Goal: Information Seeking & Learning: Learn about a topic

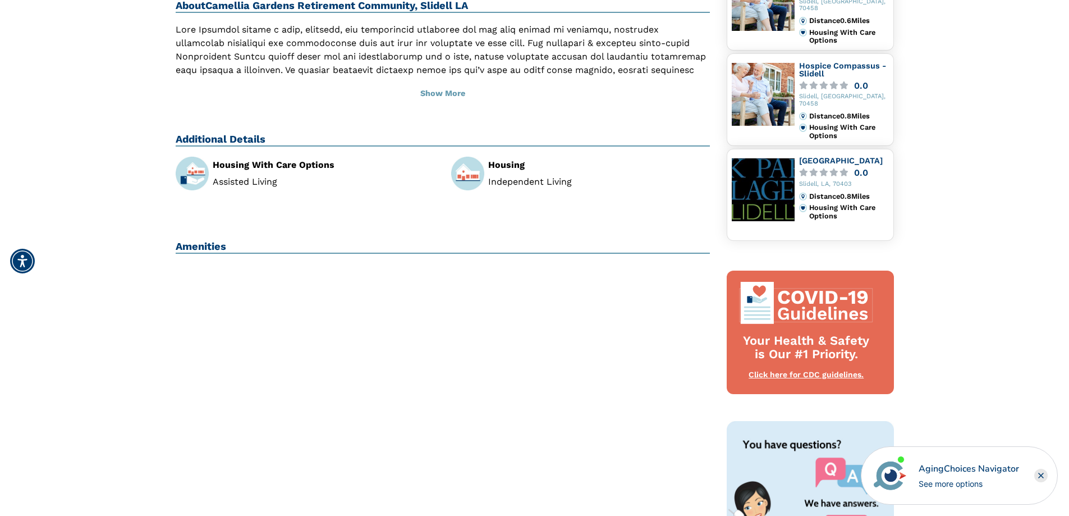
scroll to position [337, 0]
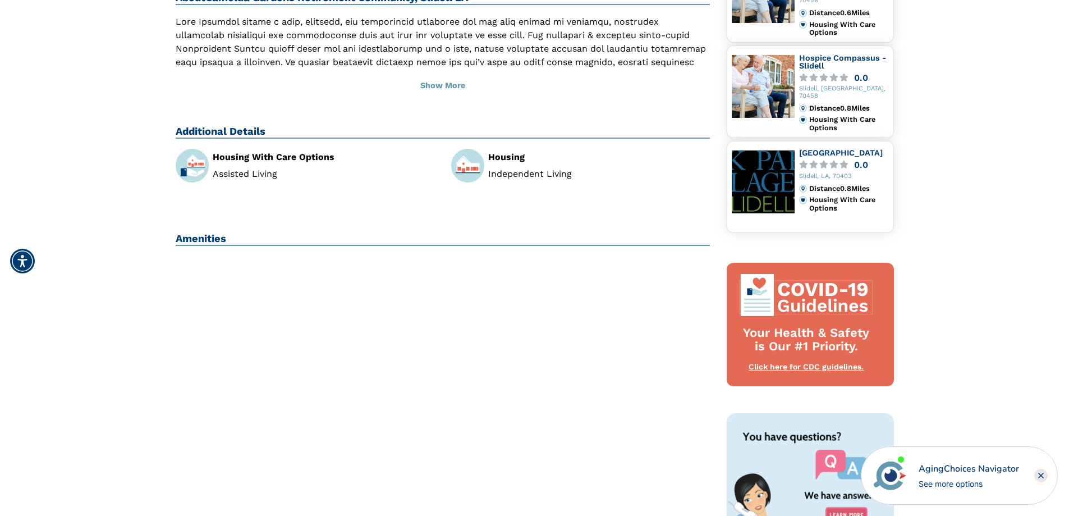
click at [463, 164] on img at bounding box center [467, 165] width 33 height 33
click at [538, 177] on li "Independent Living" at bounding box center [599, 173] width 222 height 9
click at [259, 167] on div "Housing With Care Options Assisted Living" at bounding box center [324, 166] width 222 height 26
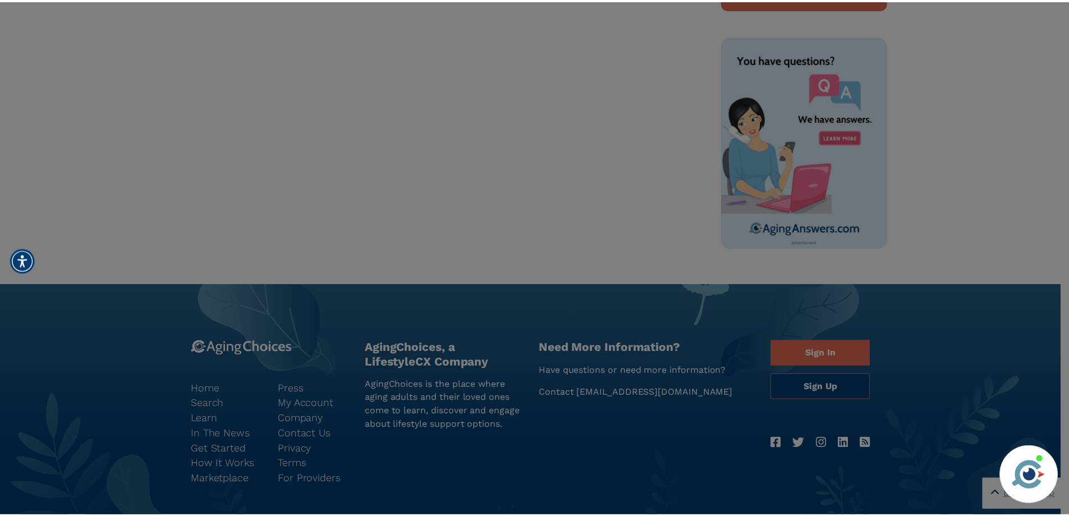
scroll to position [613, 0]
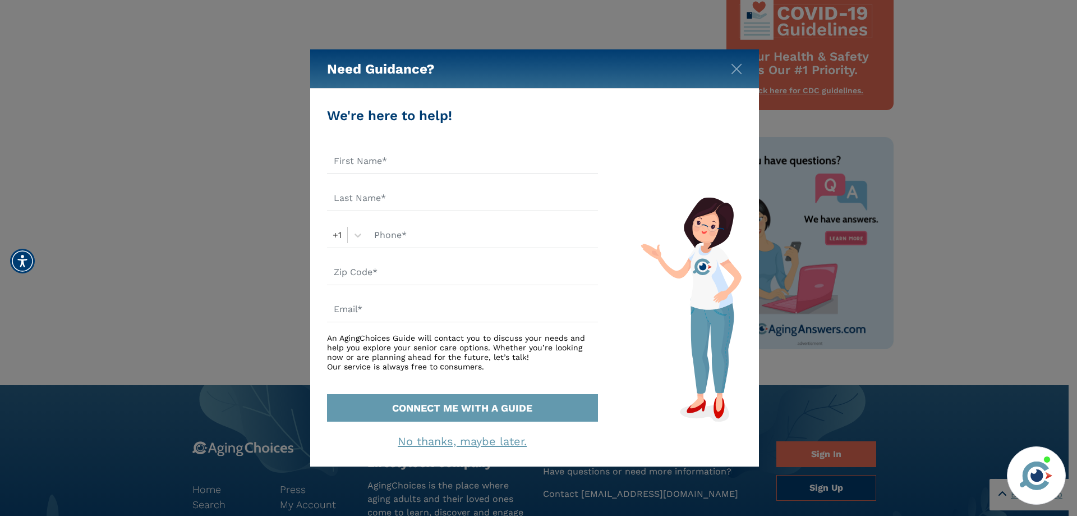
click at [744, 68] on div "Need Guidance?" at bounding box center [534, 68] width 449 height 39
click at [739, 67] on img "Close" at bounding box center [736, 68] width 11 height 11
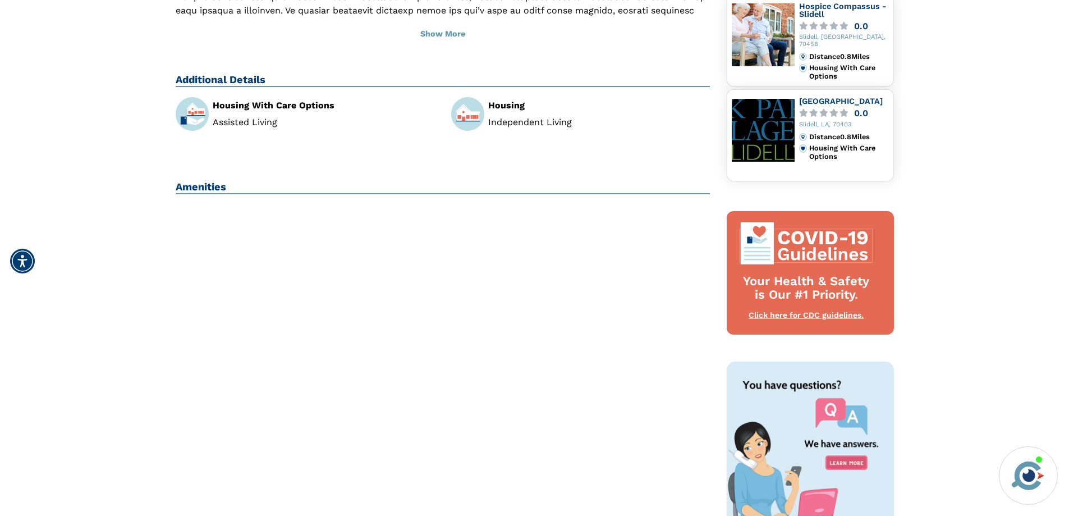
scroll to position [276, 0]
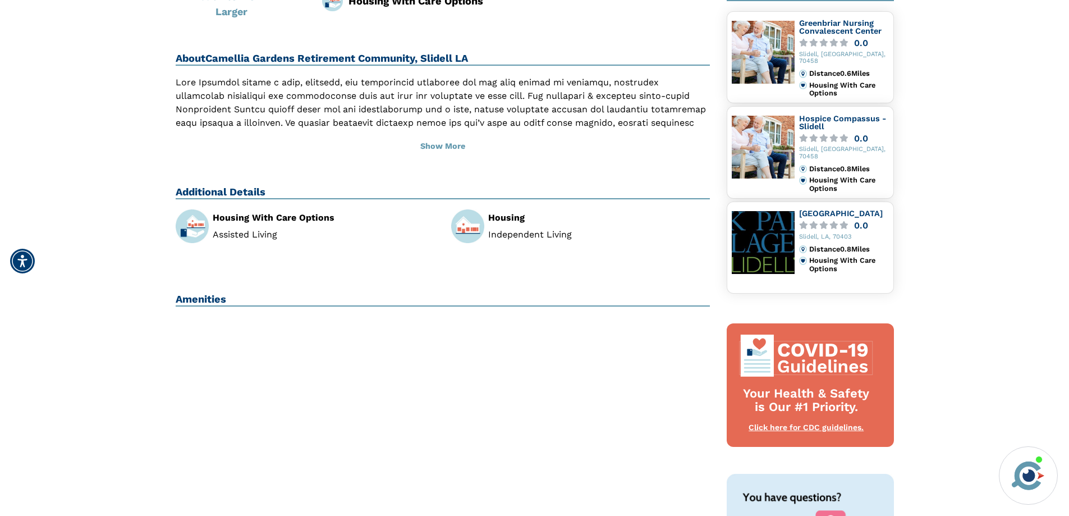
click at [526, 227] on div "Housing Independent Living" at bounding box center [599, 226] width 222 height 26
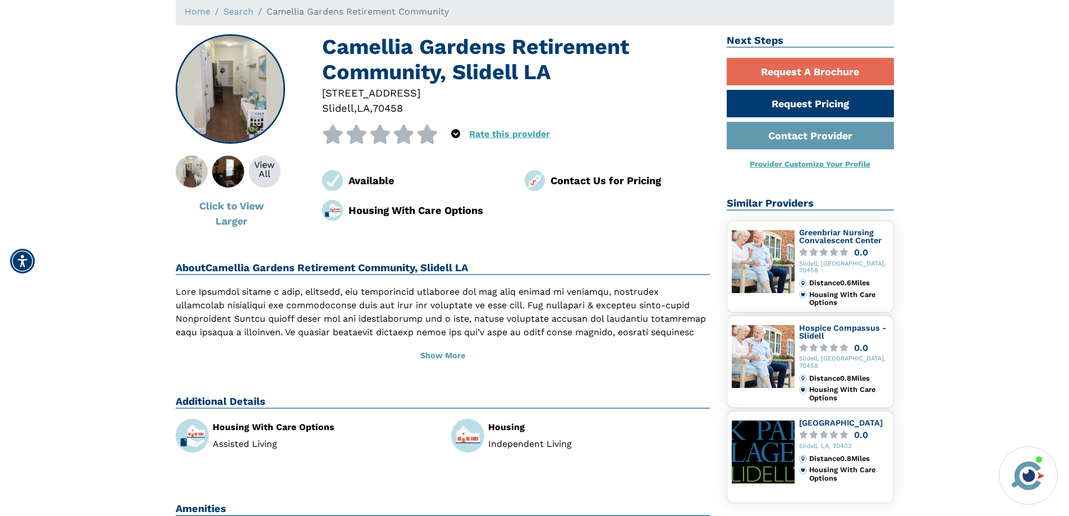
scroll to position [0, 0]
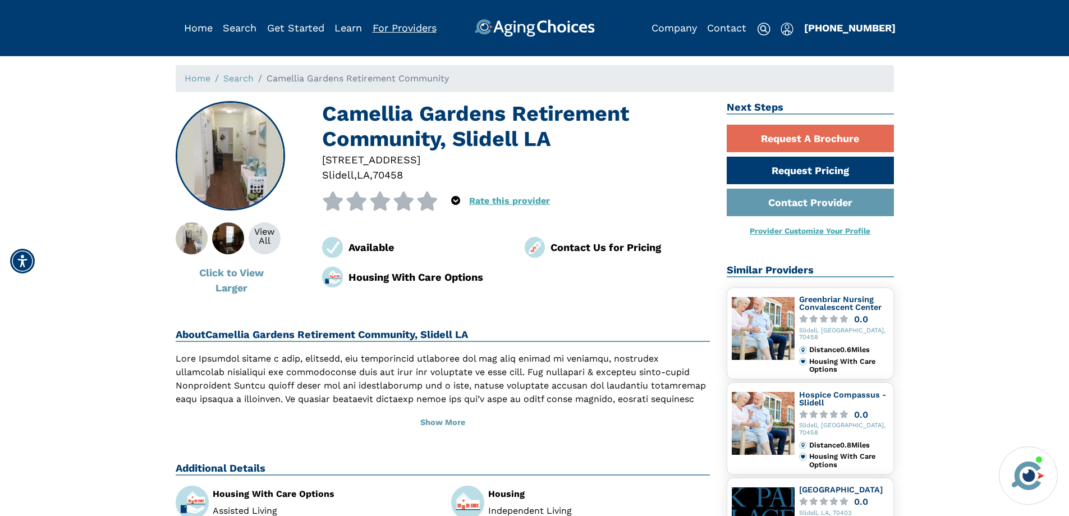
click at [411, 32] on link "For Providers" at bounding box center [405, 28] width 64 height 12
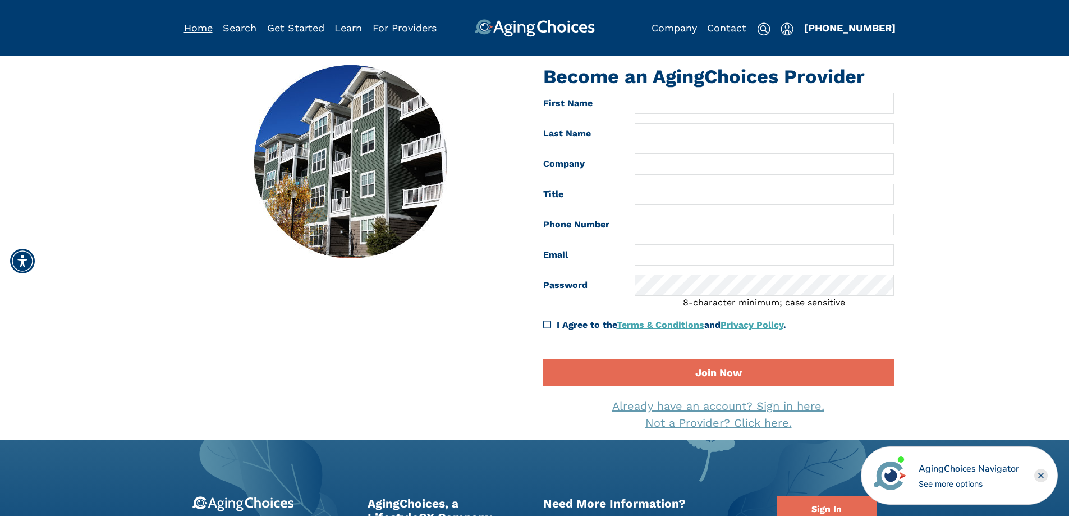
click at [199, 26] on link "Home" at bounding box center [198, 28] width 29 height 12
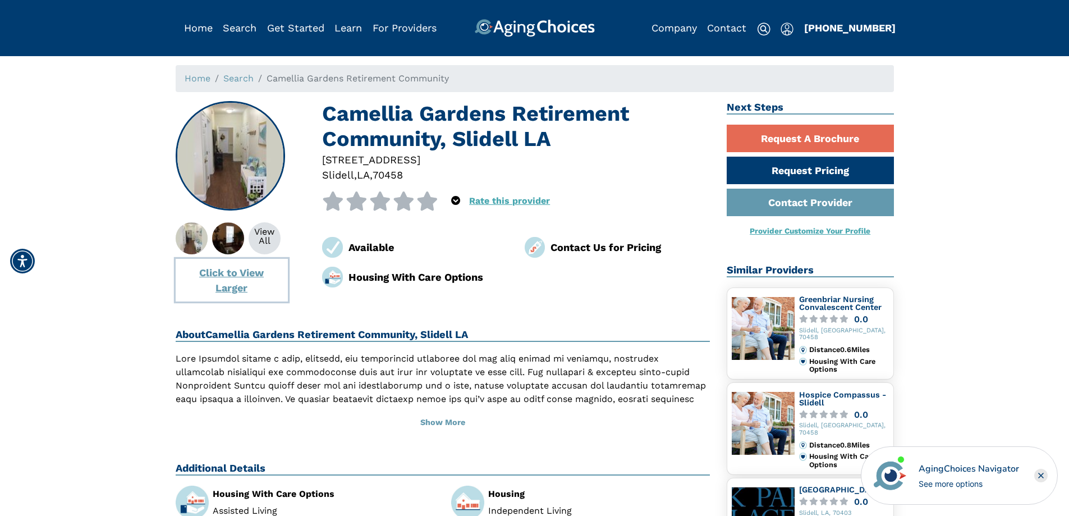
click at [246, 276] on button "Click to View Larger" at bounding box center [232, 280] width 112 height 43
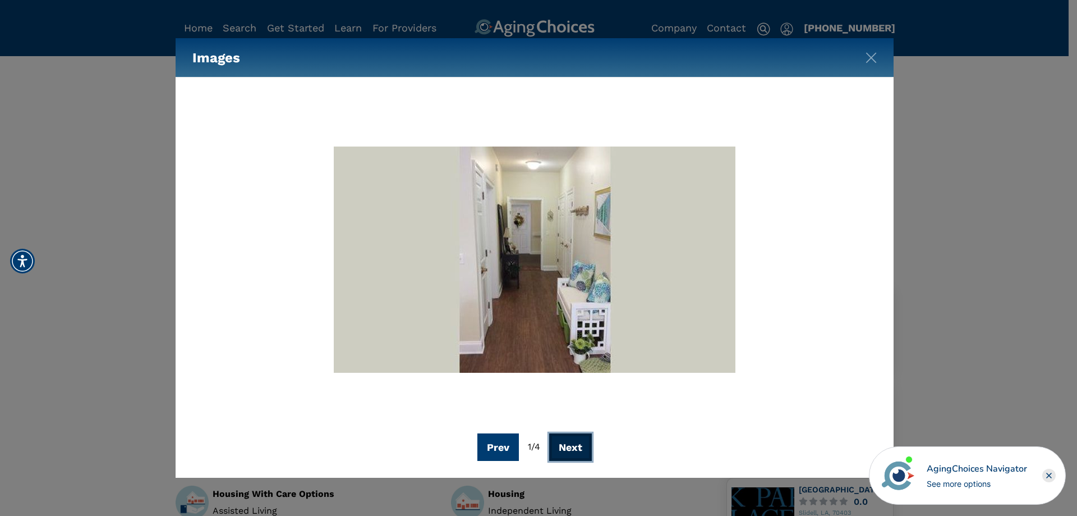
click at [578, 445] on button "Next" at bounding box center [570, 446] width 43 height 27
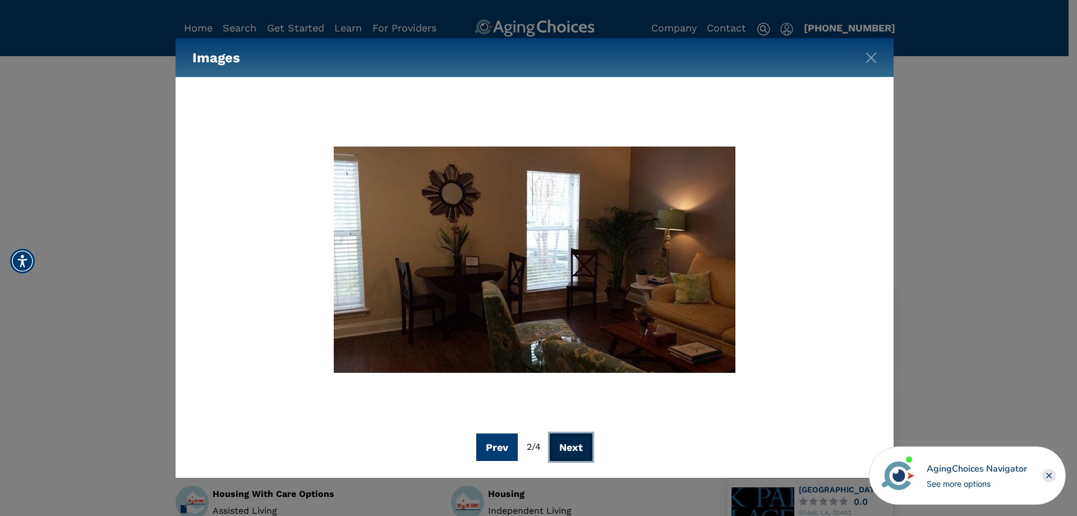
click at [578, 443] on button "Next" at bounding box center [571, 446] width 43 height 27
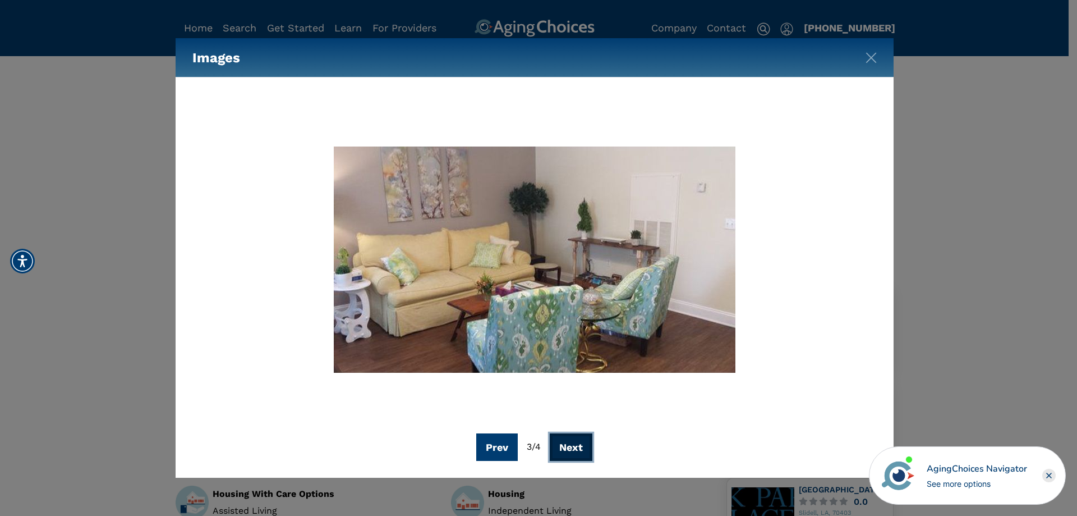
click at [577, 440] on button "Next" at bounding box center [571, 446] width 43 height 27
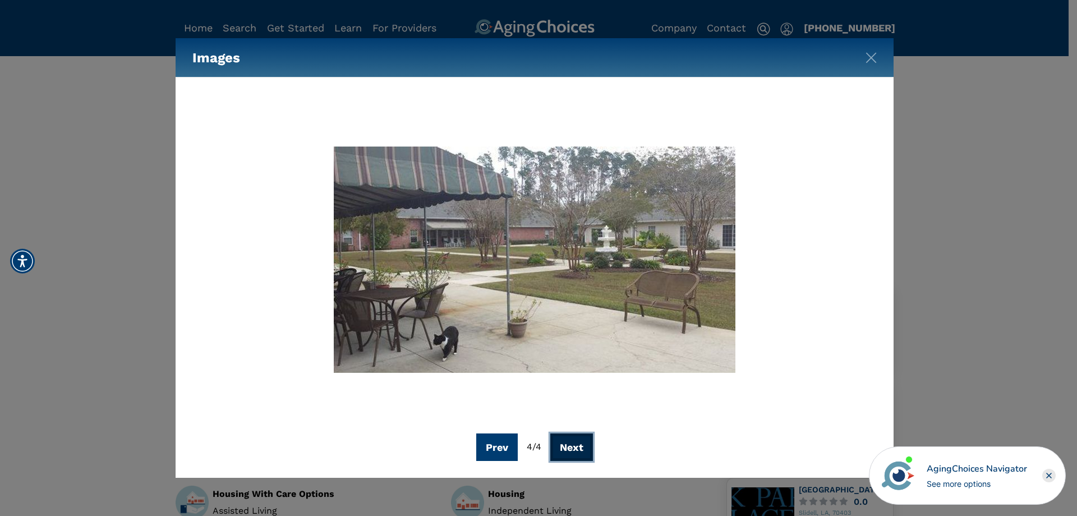
click at [577, 438] on button "Next" at bounding box center [571, 446] width 43 height 27
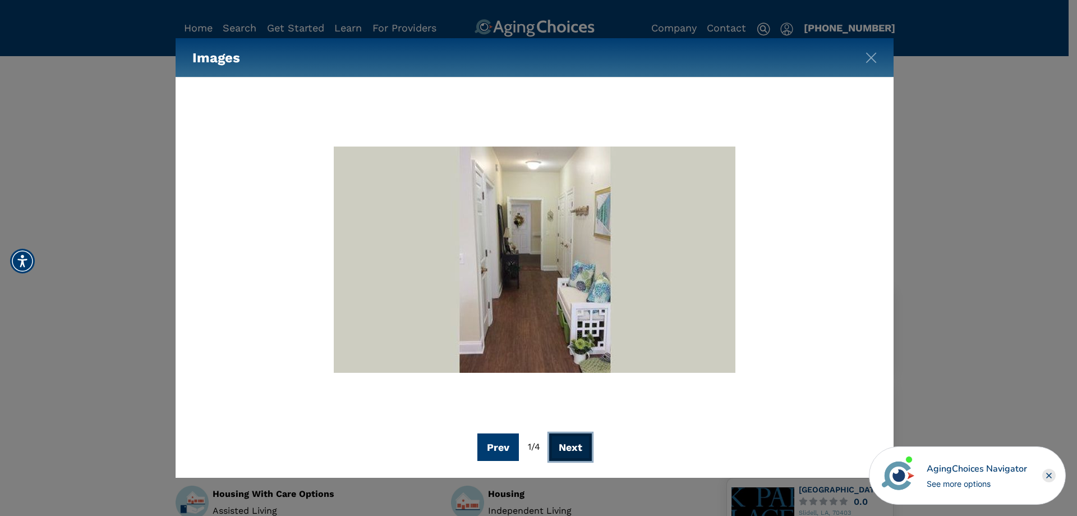
click at [577, 438] on button "Next" at bounding box center [570, 446] width 43 height 27
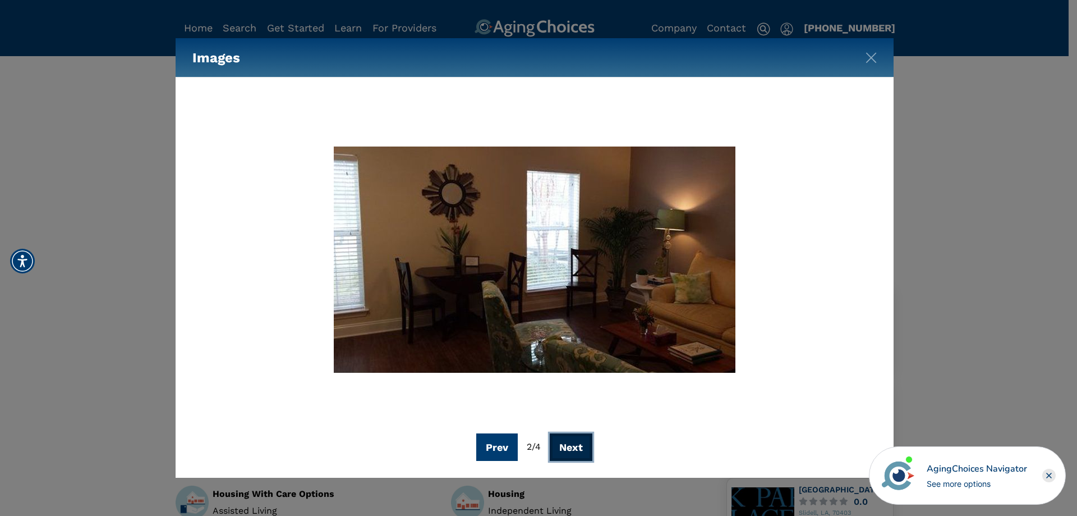
click at [577, 438] on button "Next" at bounding box center [571, 446] width 43 height 27
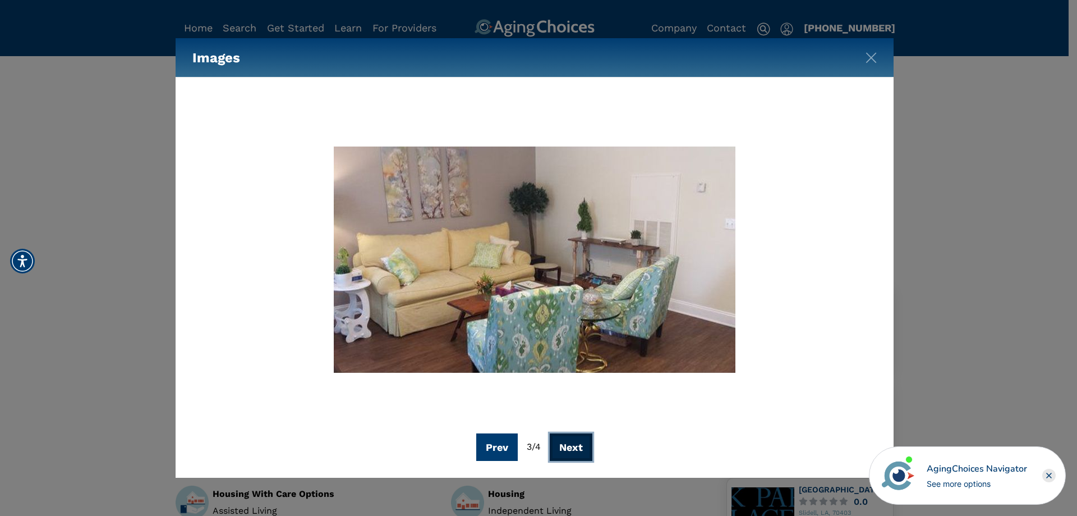
click at [577, 438] on button "Next" at bounding box center [571, 446] width 43 height 27
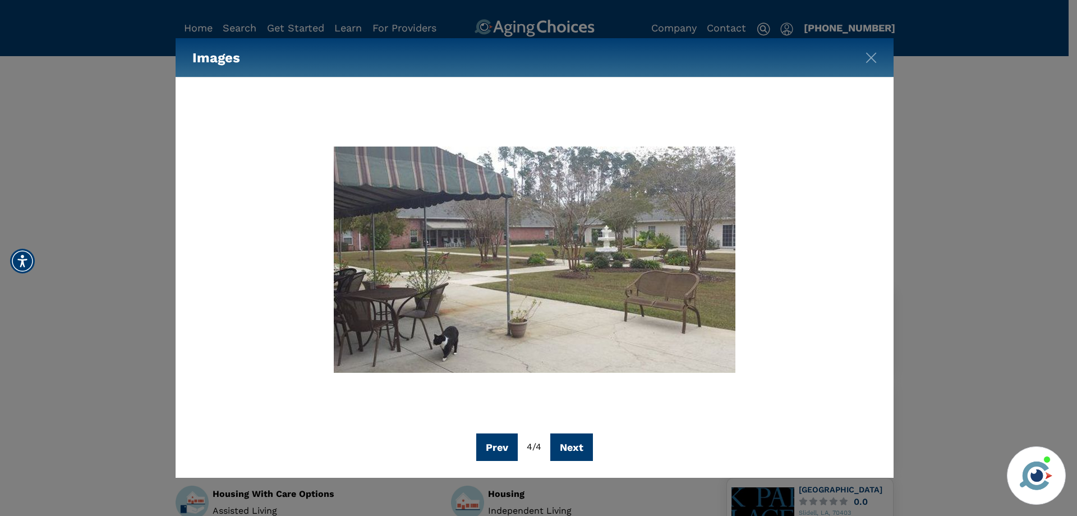
click at [868, 67] on div "Images" at bounding box center [535, 57] width 718 height 39
click at [873, 62] on img "Close" at bounding box center [871, 57] width 11 height 11
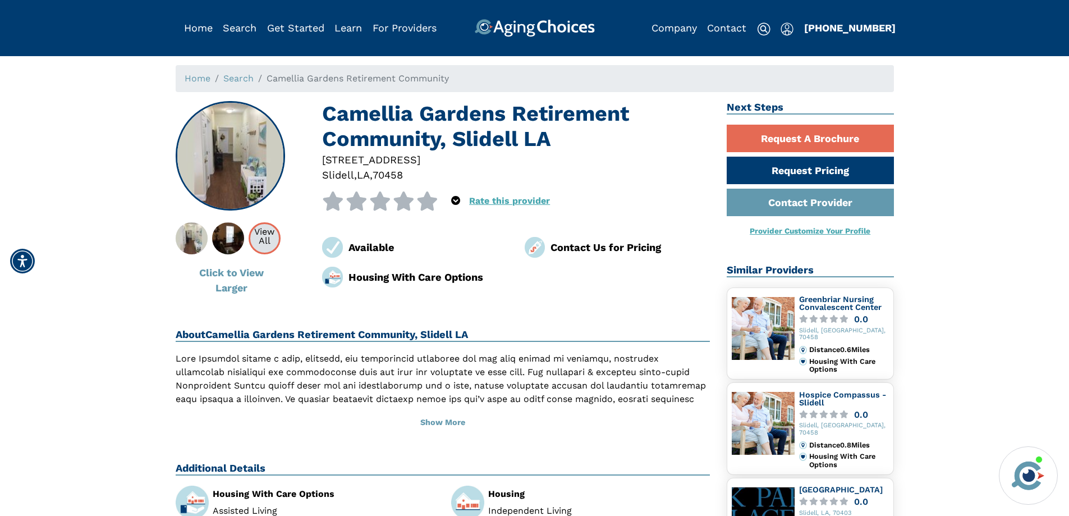
click at [270, 241] on div "View All" at bounding box center [264, 236] width 29 height 18
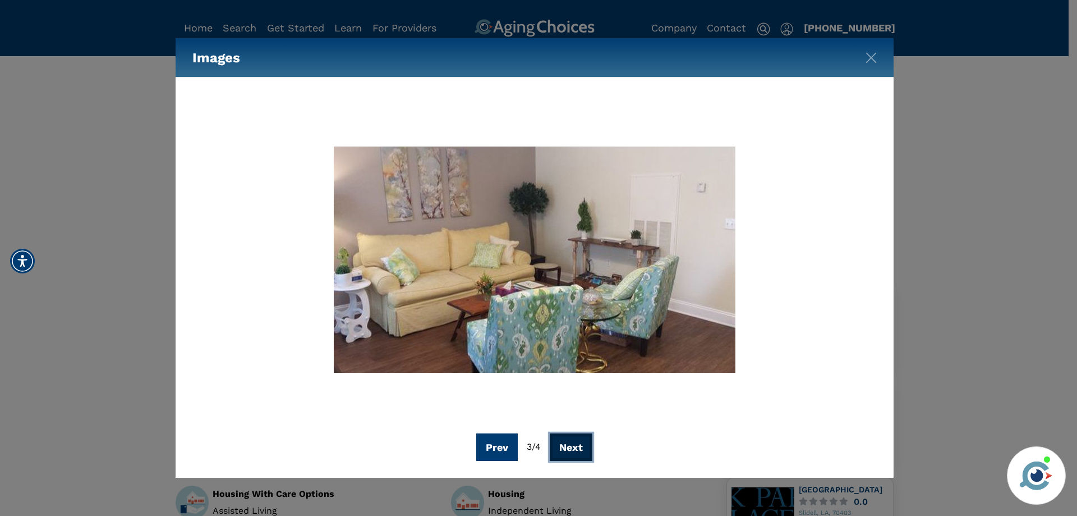
click at [566, 450] on button "Next" at bounding box center [571, 446] width 43 height 27
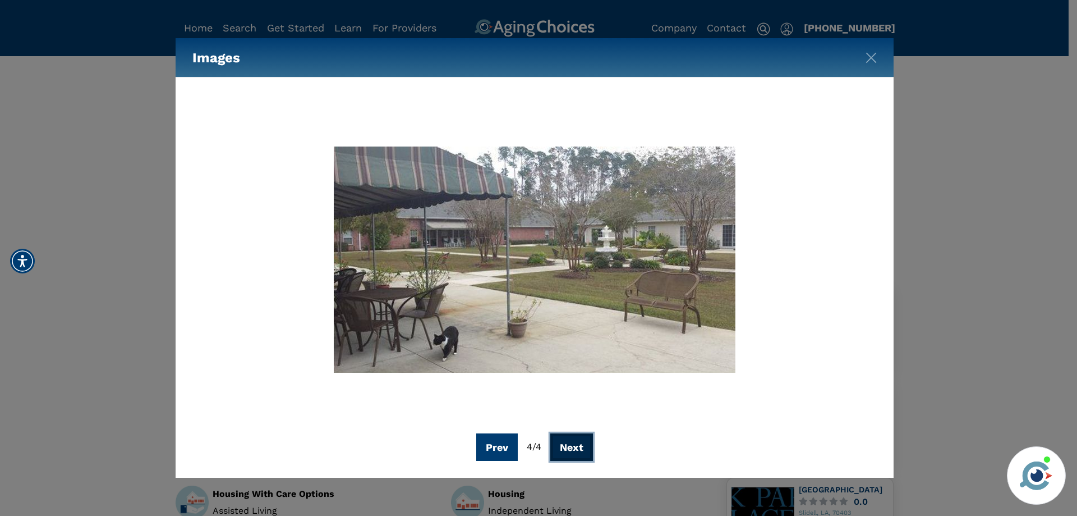
click at [566, 450] on button "Next" at bounding box center [571, 446] width 43 height 27
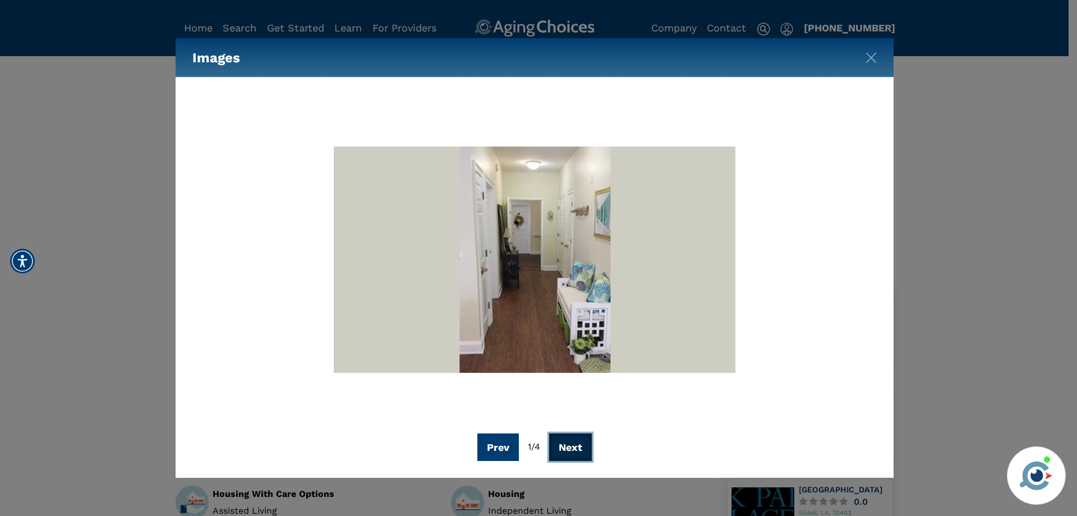
click at [566, 450] on button "Next" at bounding box center [570, 446] width 43 height 27
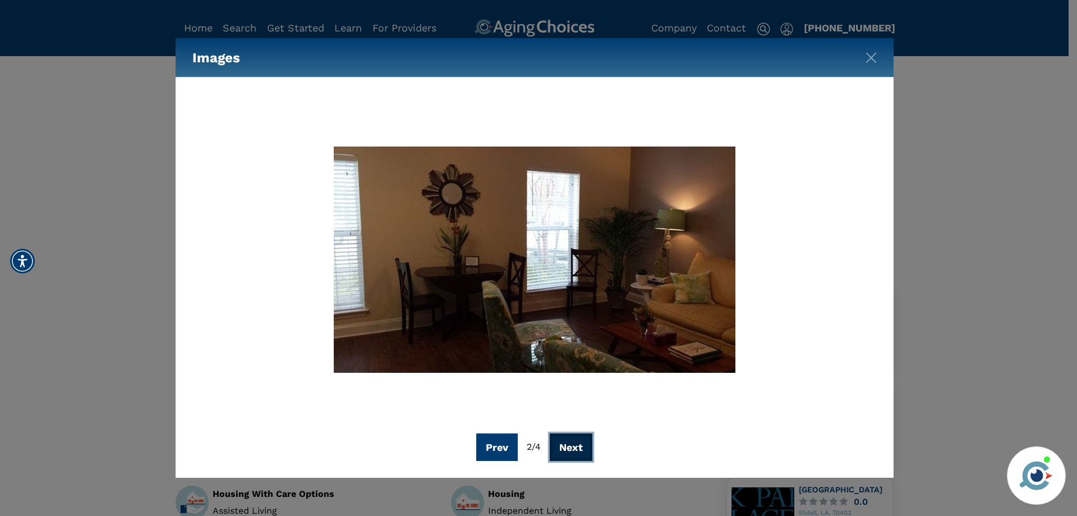
click at [566, 449] on button "Next" at bounding box center [571, 446] width 43 height 27
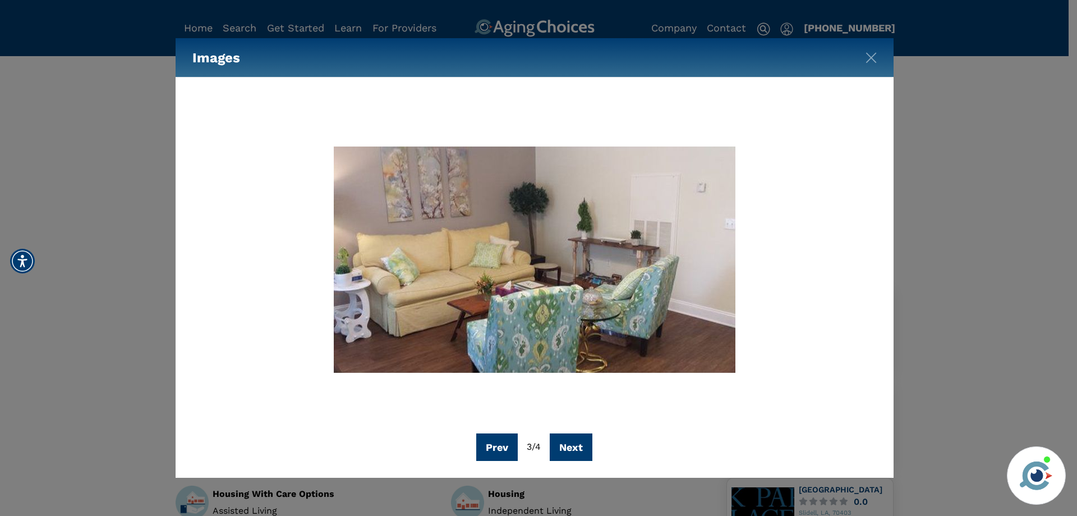
click at [879, 59] on div "Images" at bounding box center [535, 57] width 718 height 39
click at [874, 61] on img "Close" at bounding box center [871, 57] width 11 height 11
